Goal: Information Seeking & Learning: Learn about a topic

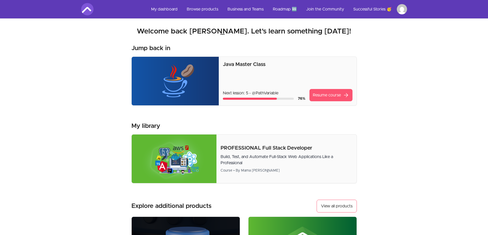
click at [335, 94] on link "Resume course arrow_forward" at bounding box center [330, 95] width 43 height 12
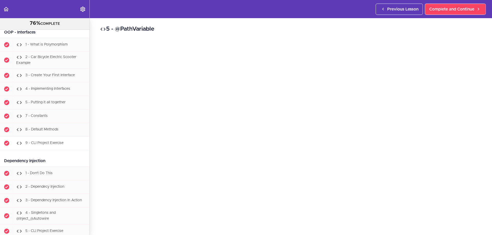
scroll to position [3285, 0]
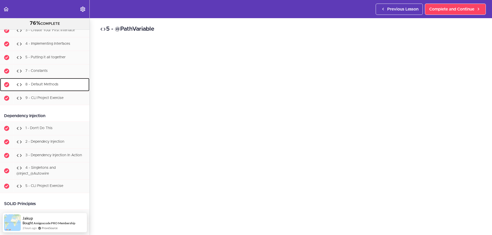
click at [55, 86] on span "8 - Default Methods" at bounding box center [41, 85] width 33 height 4
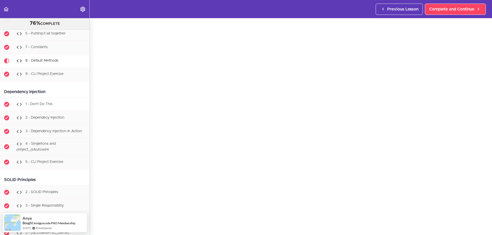
scroll to position [3324, 0]
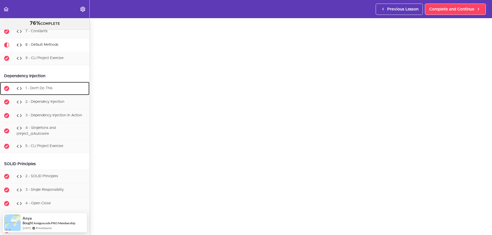
click at [45, 94] on div "1 - Don't Do This" at bounding box center [51, 88] width 76 height 11
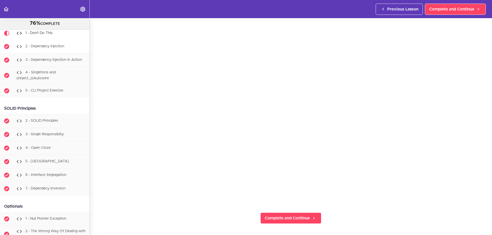
scroll to position [3368, 0]
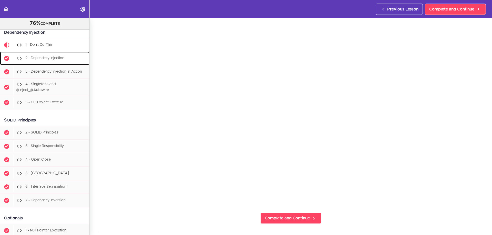
click at [39, 60] on span "2 - Dependecy Injection" at bounding box center [44, 58] width 39 height 4
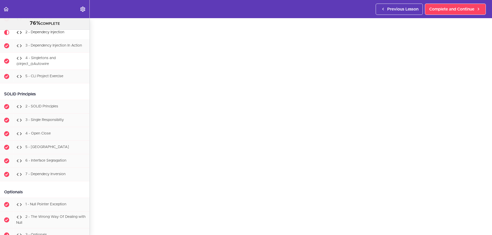
scroll to position [3382, 0]
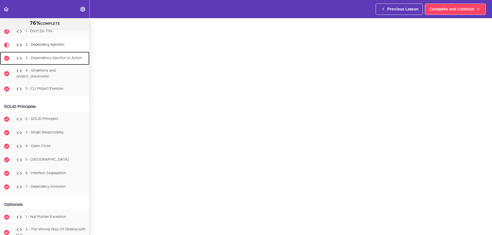
click at [53, 60] on span "3 - Dependency Injection In Action" at bounding box center [53, 58] width 57 height 4
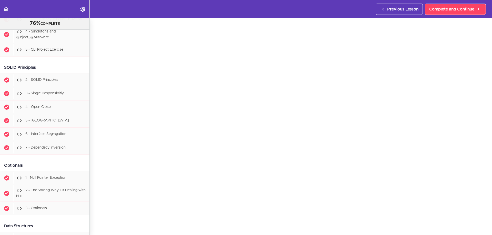
scroll to position [51, 0]
click at [64, 43] on div "4 - Singletons and @Inject_@Autowire" at bounding box center [51, 34] width 76 height 17
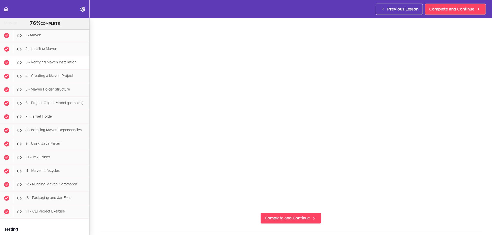
scroll to position [4433, 0]
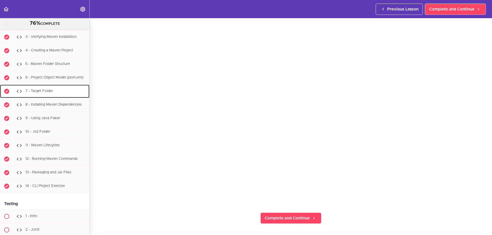
click at [38, 97] on div "7 - Target Folder" at bounding box center [51, 91] width 76 height 11
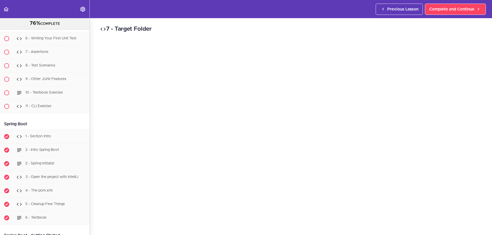
scroll to position [4747, 0]
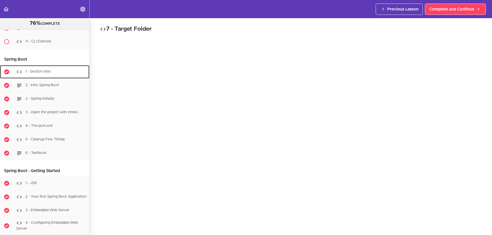
click at [44, 78] on div "1 - Section Intro" at bounding box center [51, 71] width 76 height 11
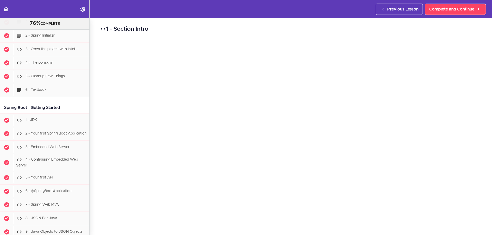
scroll to position [26, 0]
click at [38, 24] on span "2 - Intro Spring Boot" at bounding box center [42, 22] width 34 height 4
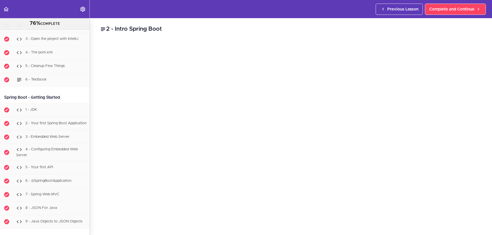
scroll to position [4824, 0]
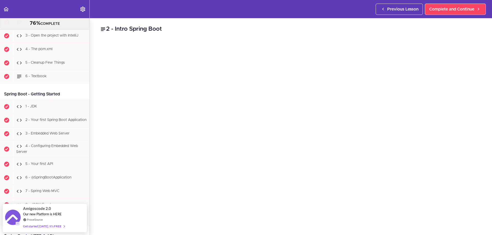
click at [55, 28] on div "2 - Spring Initializr" at bounding box center [51, 22] width 76 height 11
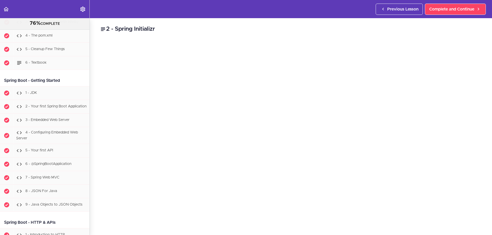
scroll to position [26, 0]
click at [63, 41] on div "4 - The pom.xml" at bounding box center [51, 35] width 76 height 11
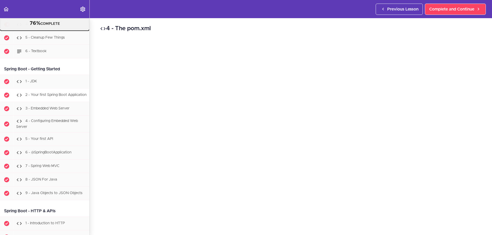
scroll to position [4865, 0]
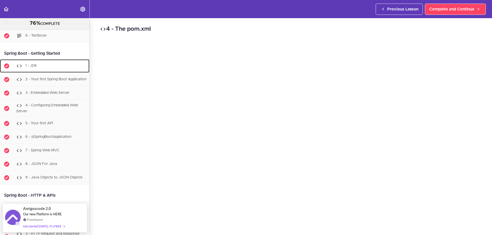
click at [65, 72] on div "1 - JDK" at bounding box center [51, 65] width 76 height 11
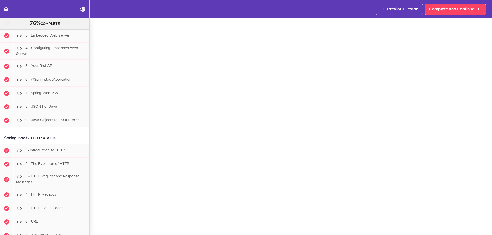
scroll to position [51, 0]
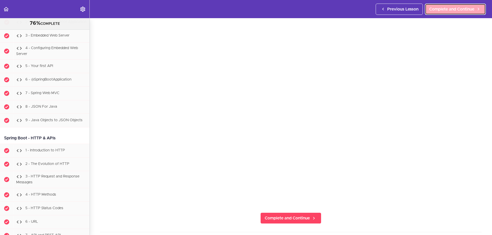
click at [436, 9] on span "Complete and Continue" at bounding box center [451, 9] width 45 height 6
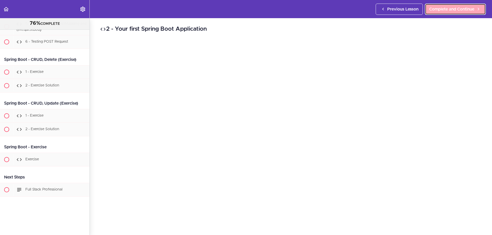
click at [446, 11] on span "Complete and Continue" at bounding box center [451, 9] width 45 height 6
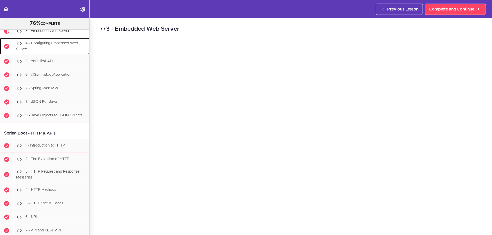
click at [63, 55] on div "4 - Configuring Embedded Web Server" at bounding box center [51, 46] width 76 height 17
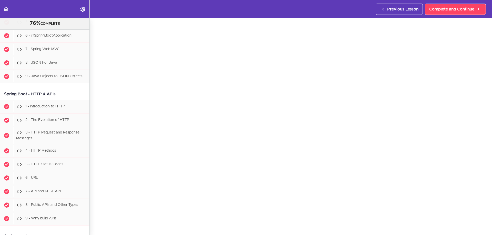
scroll to position [51, 0]
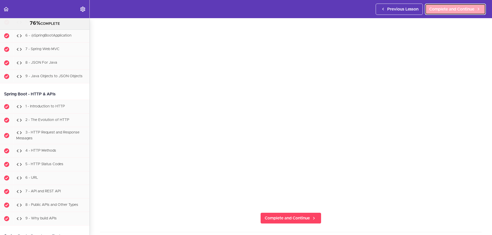
click at [449, 8] on span "Complete and Continue" at bounding box center [451, 9] width 45 height 6
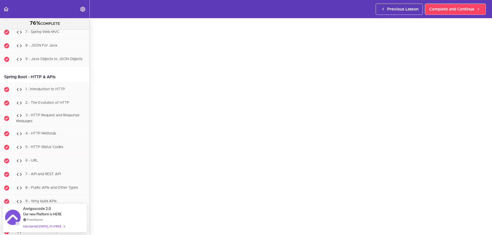
scroll to position [51, 0]
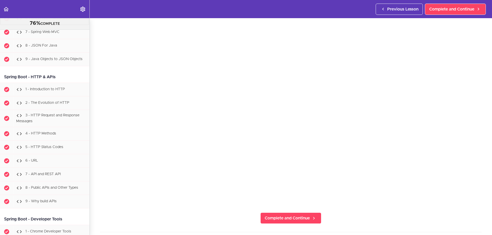
click at [50, 20] on span "6 - @SpringBootApplication" at bounding box center [48, 19] width 46 height 4
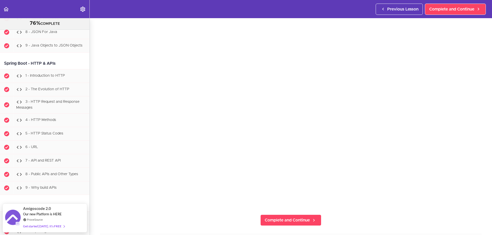
scroll to position [51, 0]
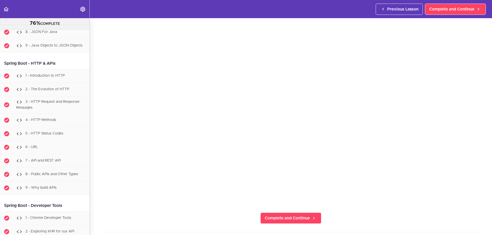
click at [44, 24] on div "7 - Spring Web MVC" at bounding box center [51, 18] width 76 height 11
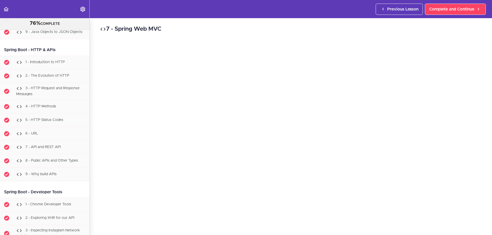
scroll to position [26, 0]
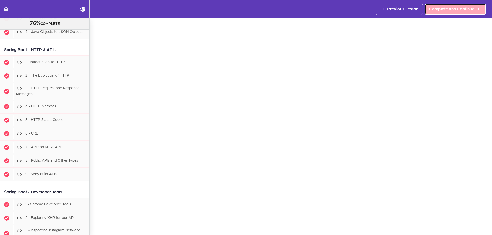
click at [438, 5] on link "Complete and Continue" at bounding box center [455, 9] width 61 height 11
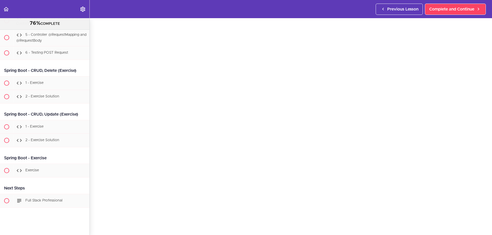
scroll to position [5874, 0]
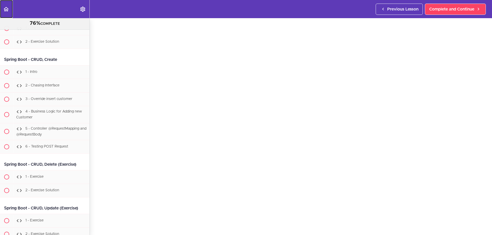
click at [4, 11] on icon "Back to course curriculum" at bounding box center [6, 9] width 6 height 6
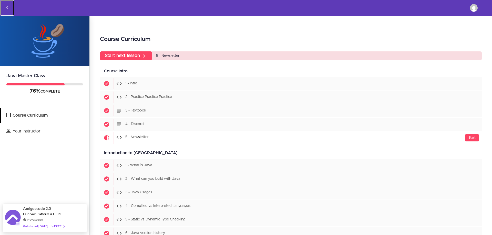
click at [11, 6] on link "Back to courses" at bounding box center [7, 7] width 14 height 15
